Goal: Transaction & Acquisition: Subscribe to service/newsletter

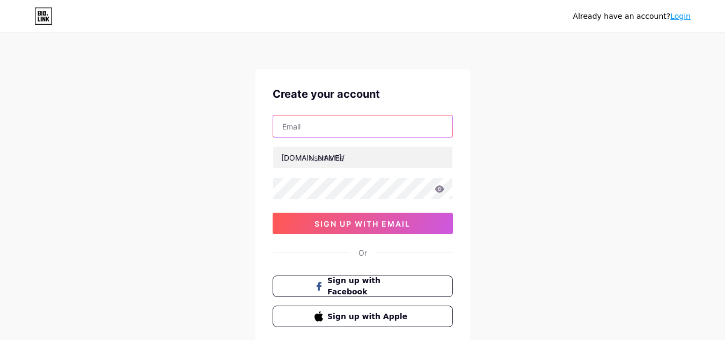
click at [321, 121] on input "text" at bounding box center [362, 125] width 179 height 21
type input "[EMAIL_ADDRESS][DOMAIN_NAME]"
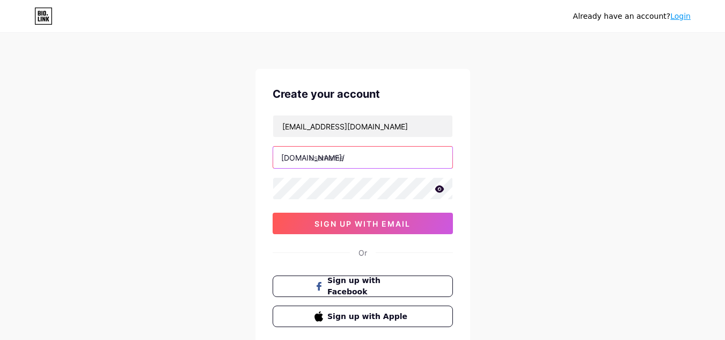
click at [358, 160] on input "text" at bounding box center [362, 156] width 179 height 21
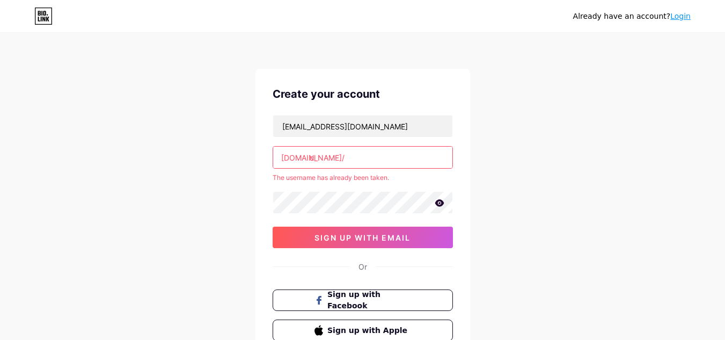
type input "c"
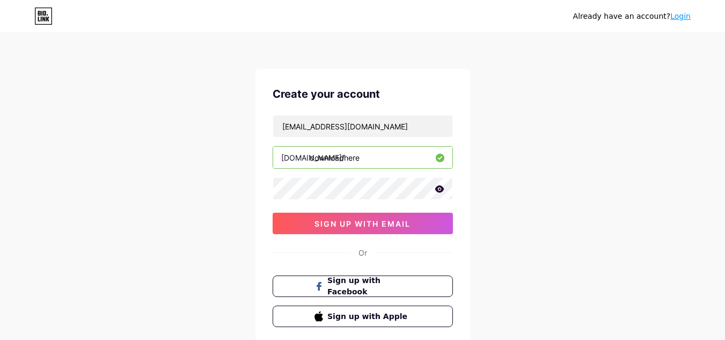
type input "downloadhere"
click at [439, 190] on icon at bounding box center [440, 189] width 10 height 8
click at [439, 190] on icon at bounding box center [438, 190] width 9 height 8
click at [439, 190] on icon at bounding box center [440, 189] width 10 height 8
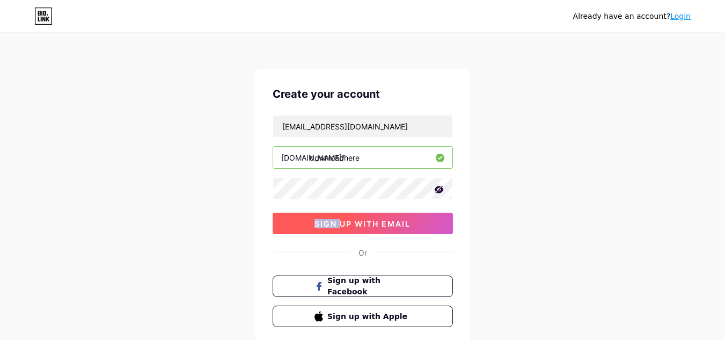
click at [395, 230] on button "sign up with email" at bounding box center [363, 222] width 180 height 21
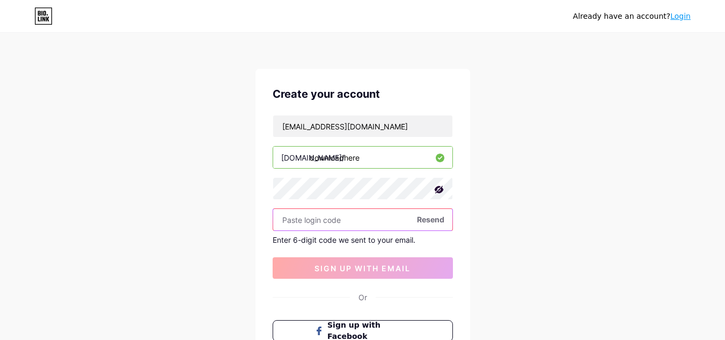
click at [423, 229] on input "text" at bounding box center [362, 219] width 179 height 21
click at [430, 219] on span "Resend" at bounding box center [430, 219] width 27 height 11
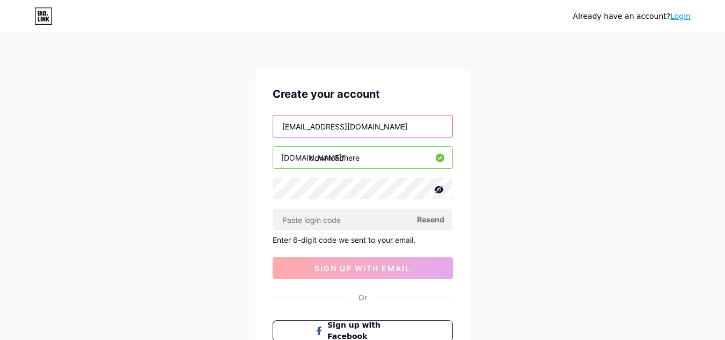
drag, startPoint x: 367, startPoint y: 119, endPoint x: 112, endPoint y: 89, distance: 257.1
click at [112, 89] on div "Already have an account? Login Create your account [EMAIL_ADDRESS][DOMAIN_NAME]…" at bounding box center [362, 227] width 725 height 455
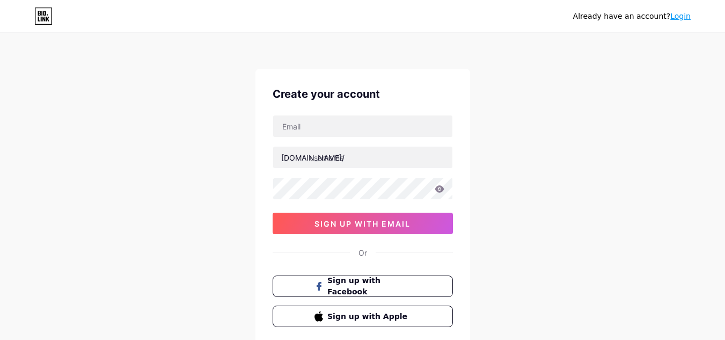
click at [333, 114] on div "Create your account bio.link/ sign up with email Or Sign up with Facebook Sign …" at bounding box center [362, 206] width 215 height 275
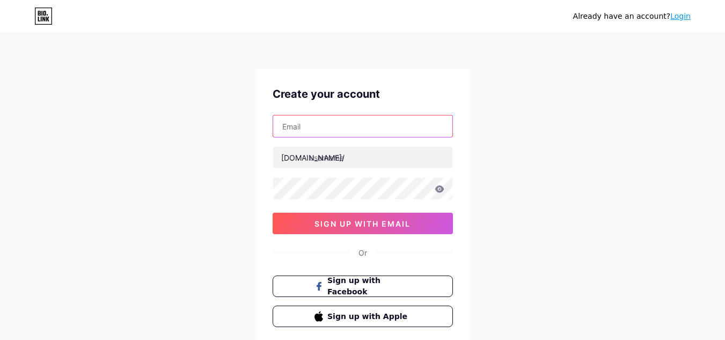
click at [326, 124] on input "text" at bounding box center [362, 125] width 179 height 21
type input "marcusvila469@gmail.com"
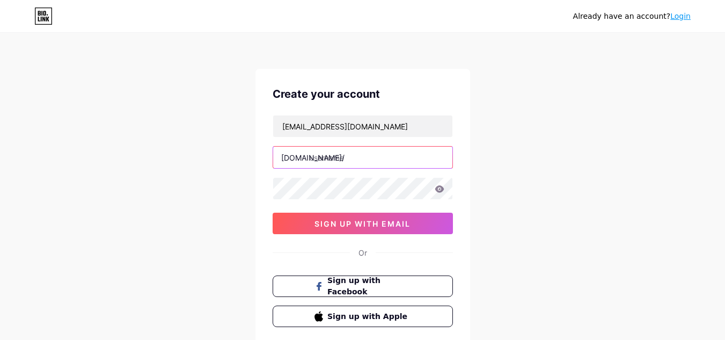
click at [318, 164] on input "text" at bounding box center [362, 156] width 179 height 21
type input "downloadhere"
click at [438, 187] on icon at bounding box center [439, 188] width 9 height 7
click at [438, 187] on icon at bounding box center [438, 190] width 9 height 8
click at [0, 0] on icon at bounding box center [0, 0] width 0 height 0
